Goal: Browse casually

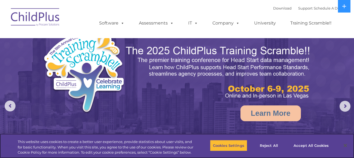
select select "MEDIUM"
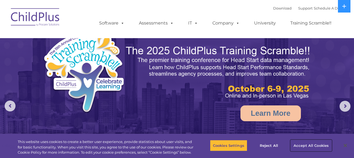
click at [320, 143] on button "Accept All Cookies" at bounding box center [310, 145] width 41 height 11
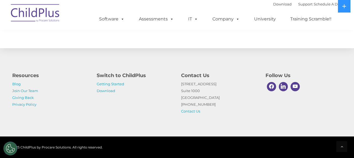
scroll to position [651, 0]
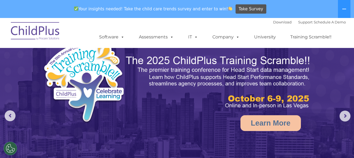
click at [170, 76] on img at bounding box center [218, 82] width 186 height 56
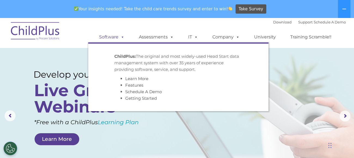
click at [108, 36] on link "Software" at bounding box center [112, 37] width 36 height 11
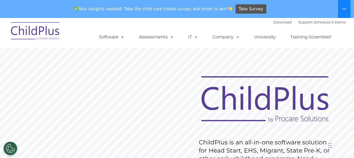
click at [339, 11] on button at bounding box center [344, 9] width 13 height 18
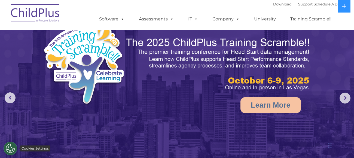
click at [10, 149] on button "Cookies Settings" at bounding box center [11, 149] width 14 height 14
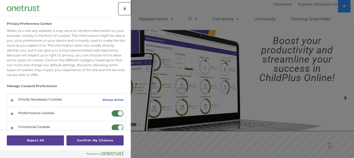
click at [127, 7] on button "Close" at bounding box center [125, 9] width 12 height 12
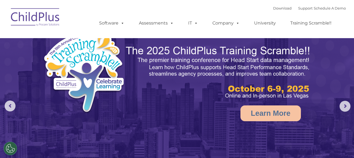
select select "MEDIUM"
